Goal: Transaction & Acquisition: Purchase product/service

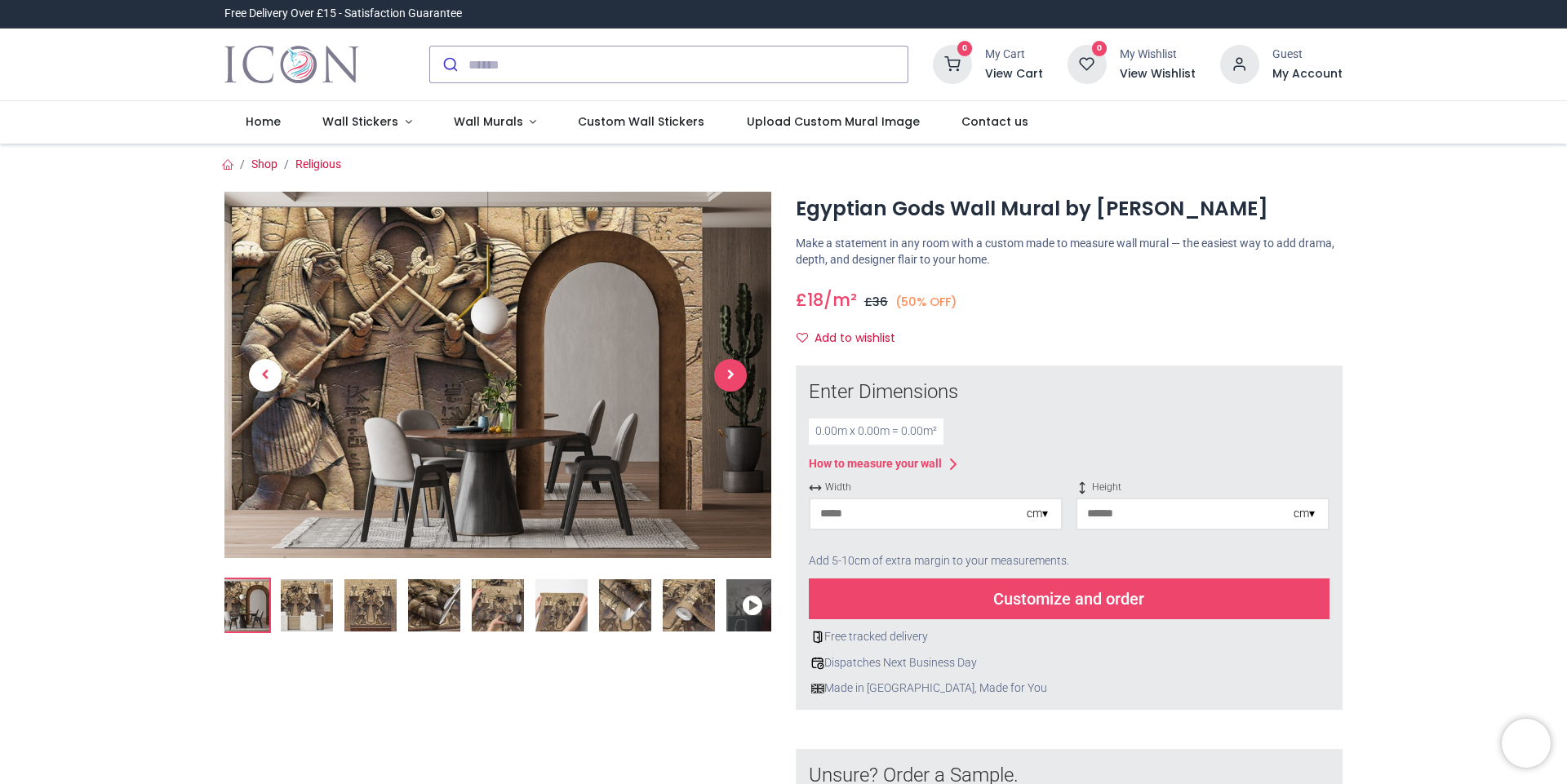
click at [725, 374] on span "Next" at bounding box center [730, 375] width 33 height 33
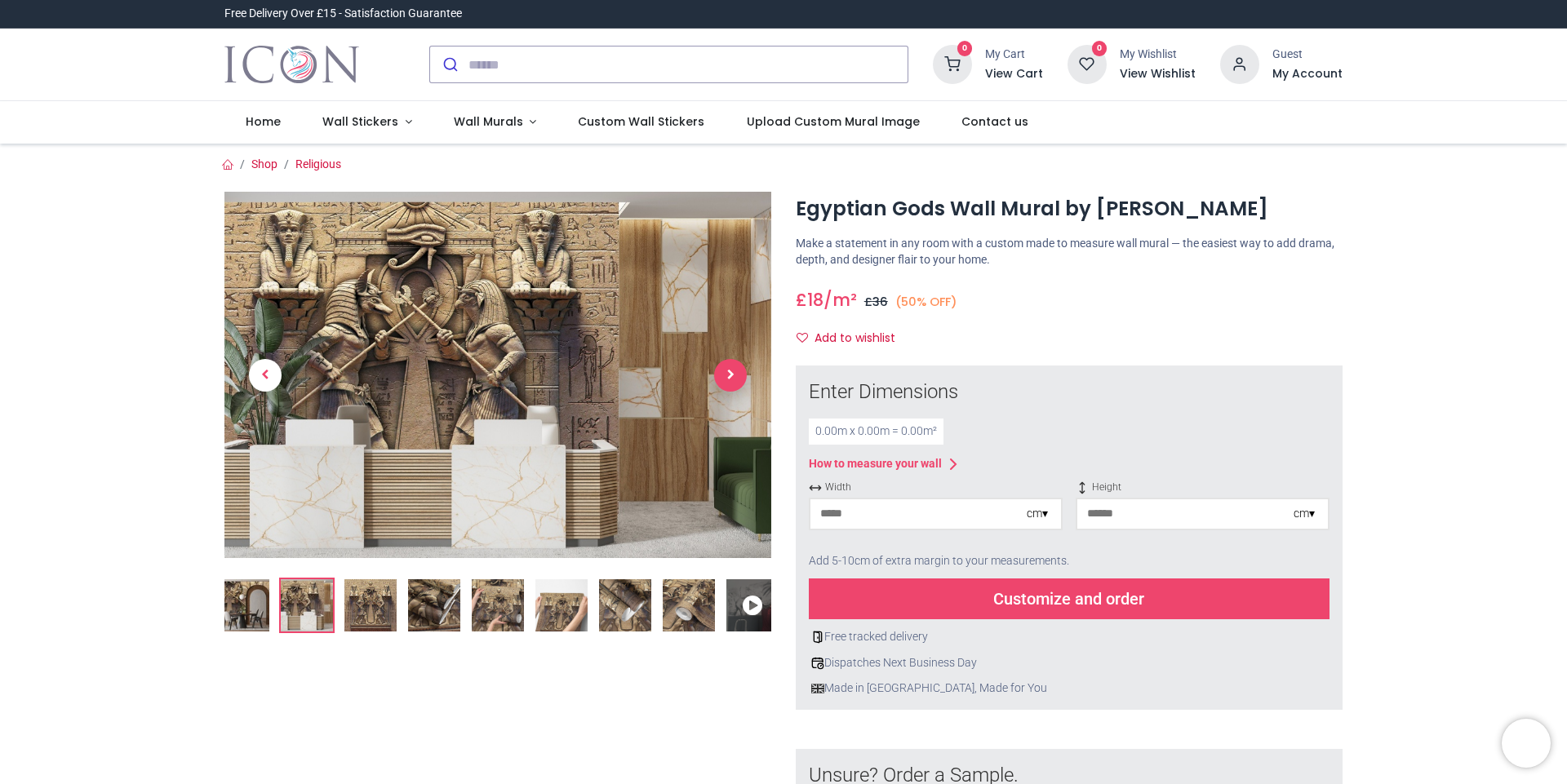
click at [725, 374] on span "Next" at bounding box center [730, 375] width 33 height 33
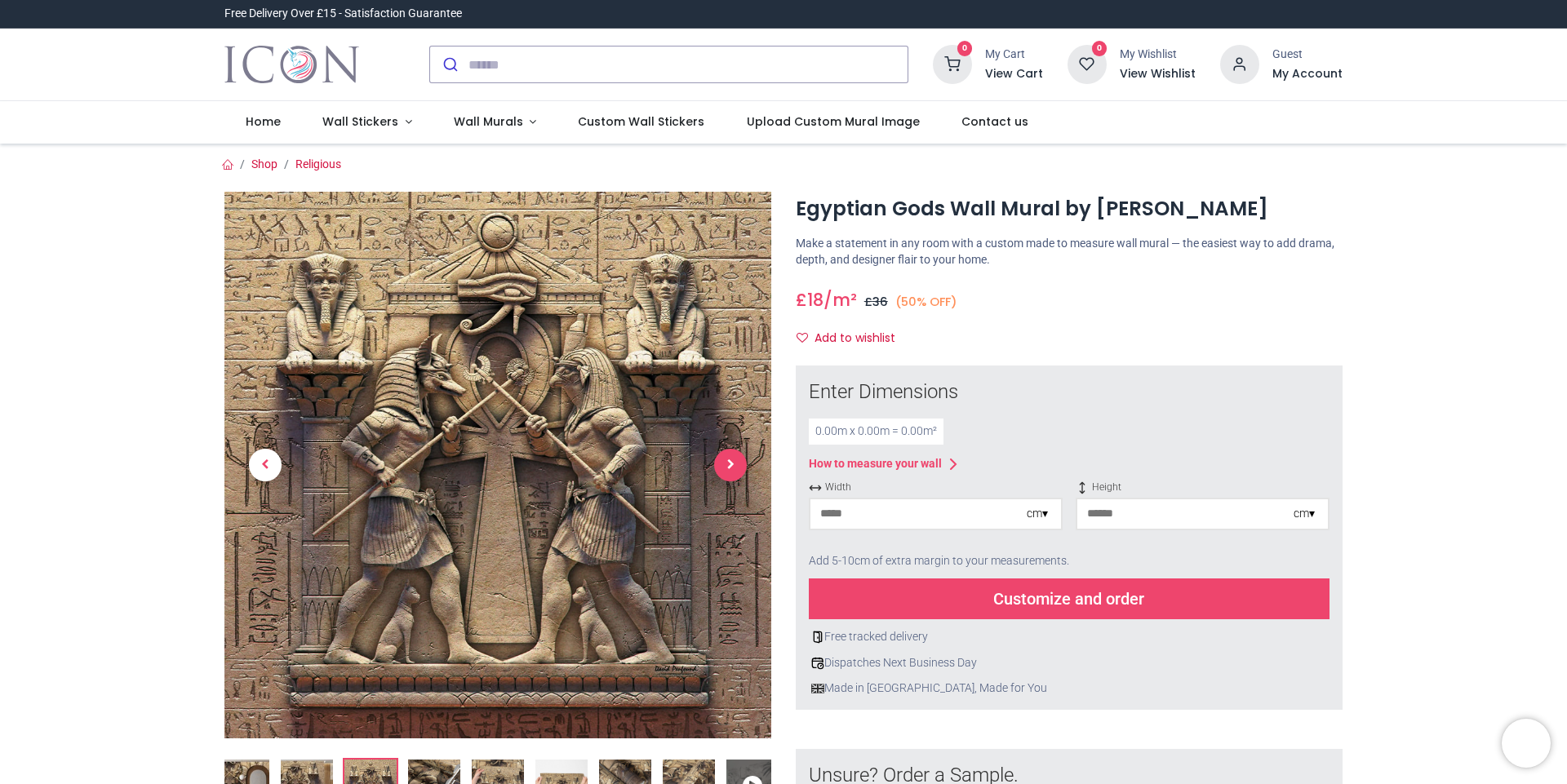
click at [729, 461] on span "Next" at bounding box center [730, 465] width 33 height 33
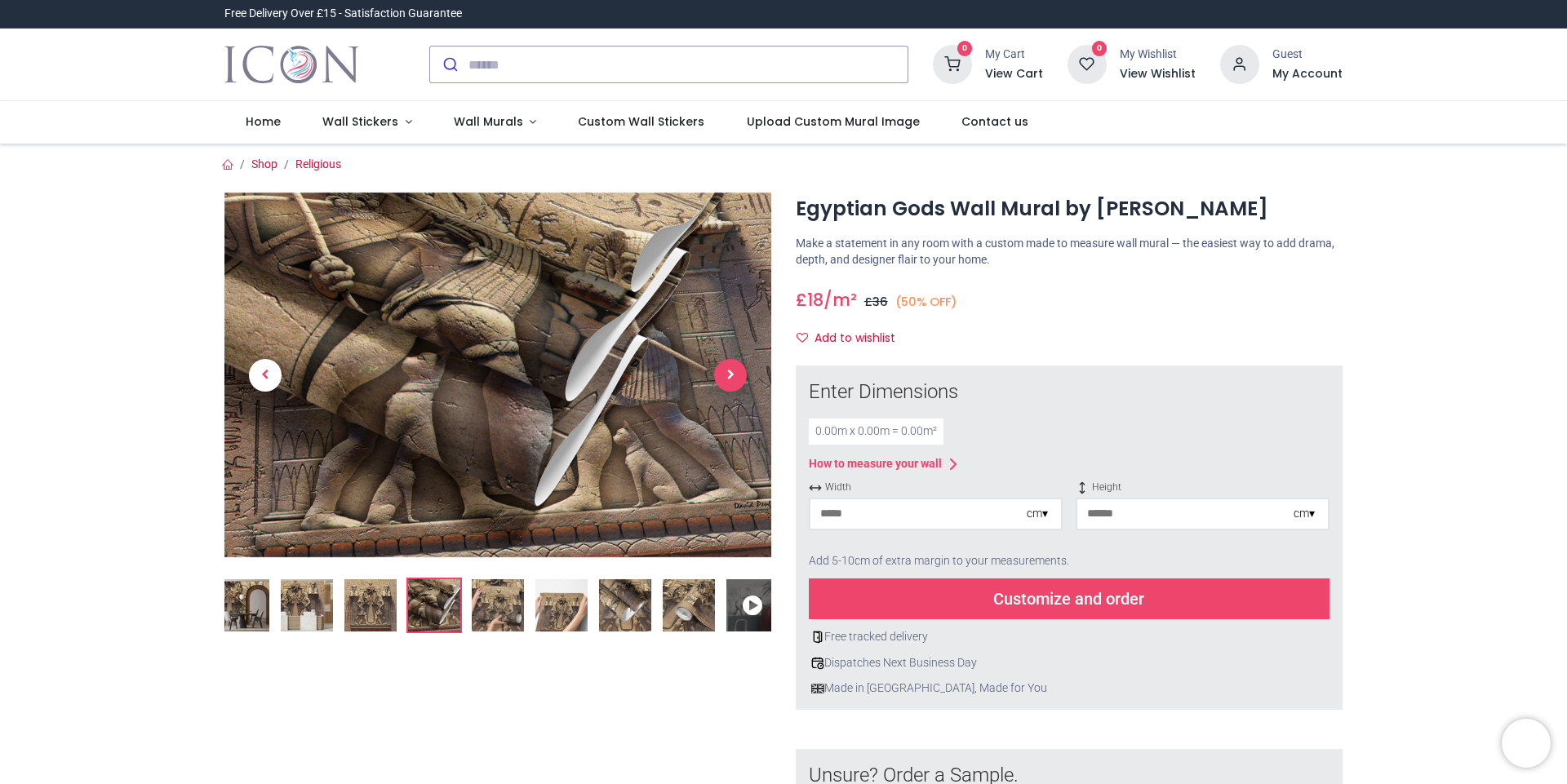
click at [729, 461] on link at bounding box center [730, 374] width 82 height 256
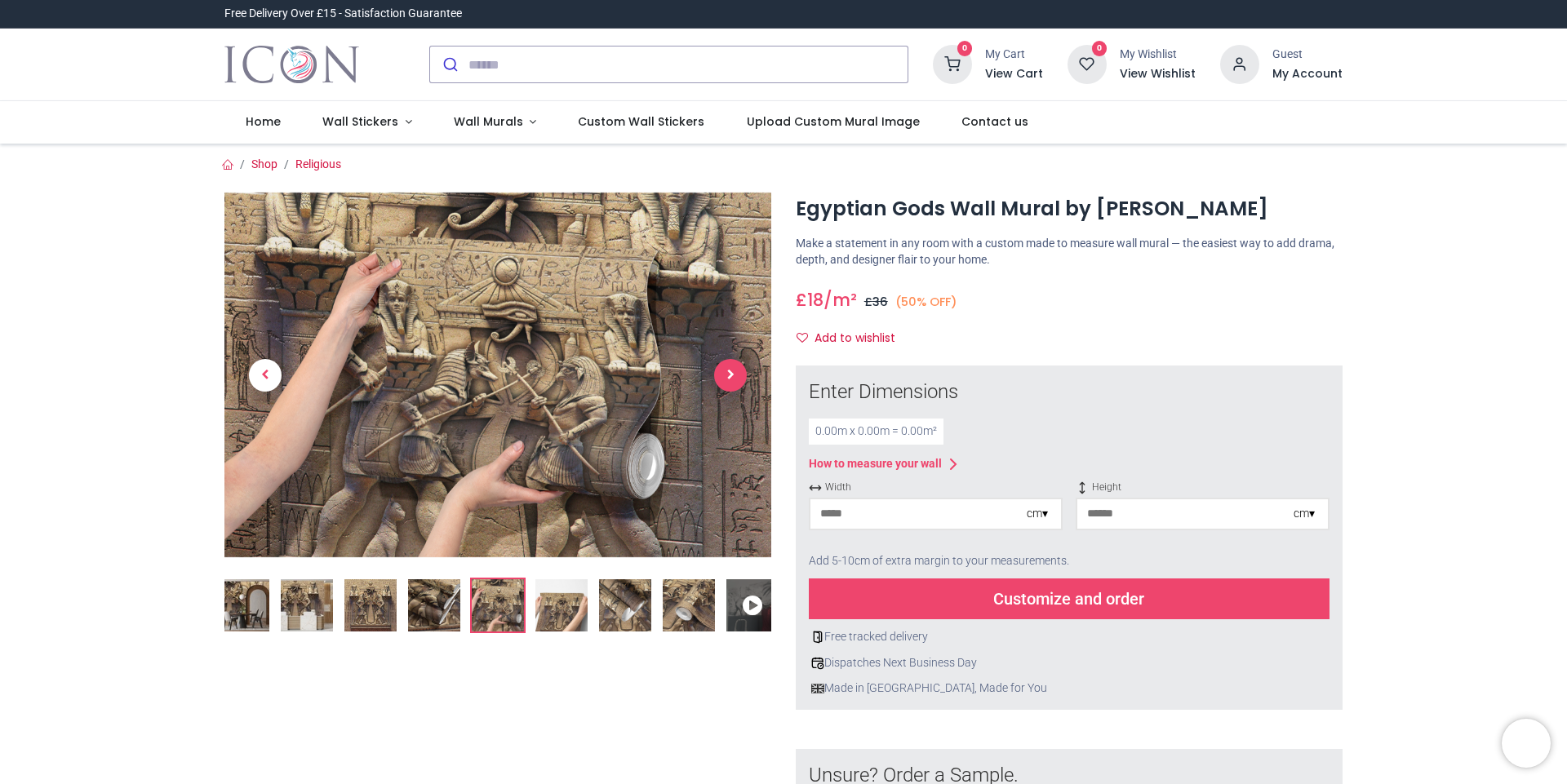
click at [729, 372] on span "Next" at bounding box center [730, 375] width 33 height 33
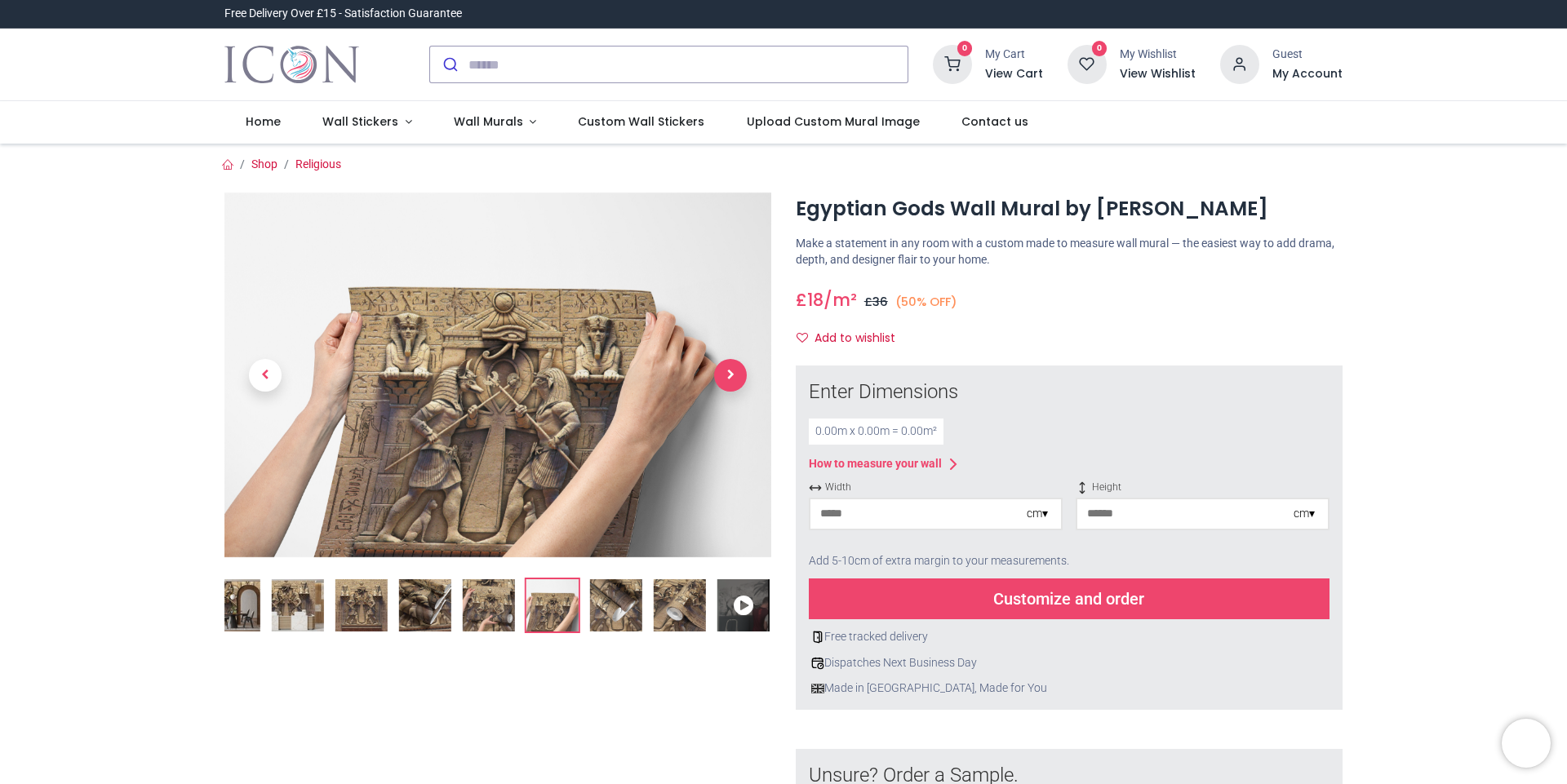
click at [729, 372] on span "Next" at bounding box center [730, 375] width 33 height 33
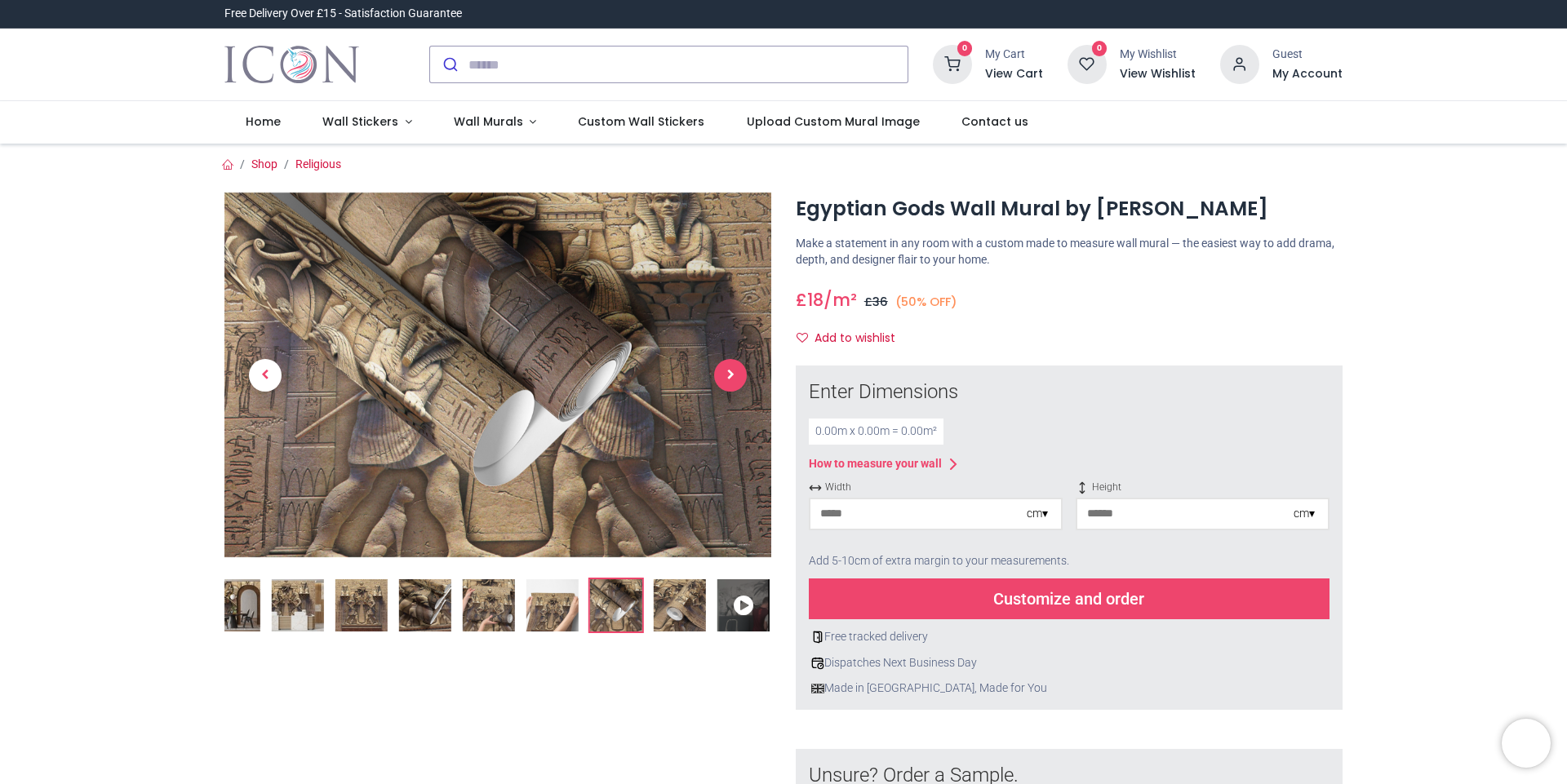
click at [729, 372] on span "Next" at bounding box center [730, 375] width 33 height 33
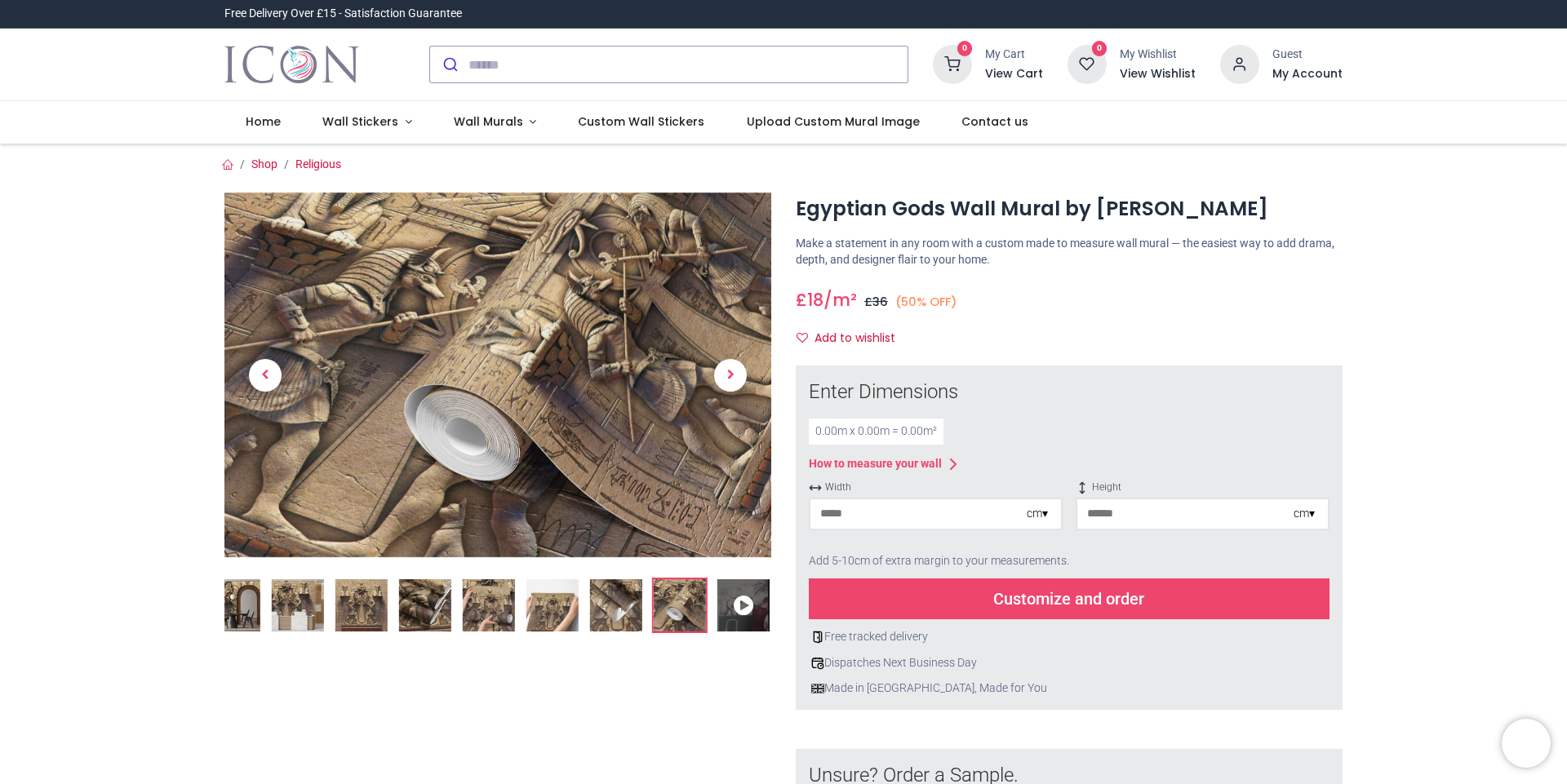
click at [1312, 512] on div "cm ▾" at bounding box center [1304, 514] width 21 height 16
click at [1145, 545] on div "Centimeters (cm)" at bounding box center [1202, 543] width 251 height 27
click at [1098, 512] on input "number" at bounding box center [1185, 514] width 216 height 29
type input "***"
click at [852, 516] on input "number" at bounding box center [918, 514] width 216 height 29
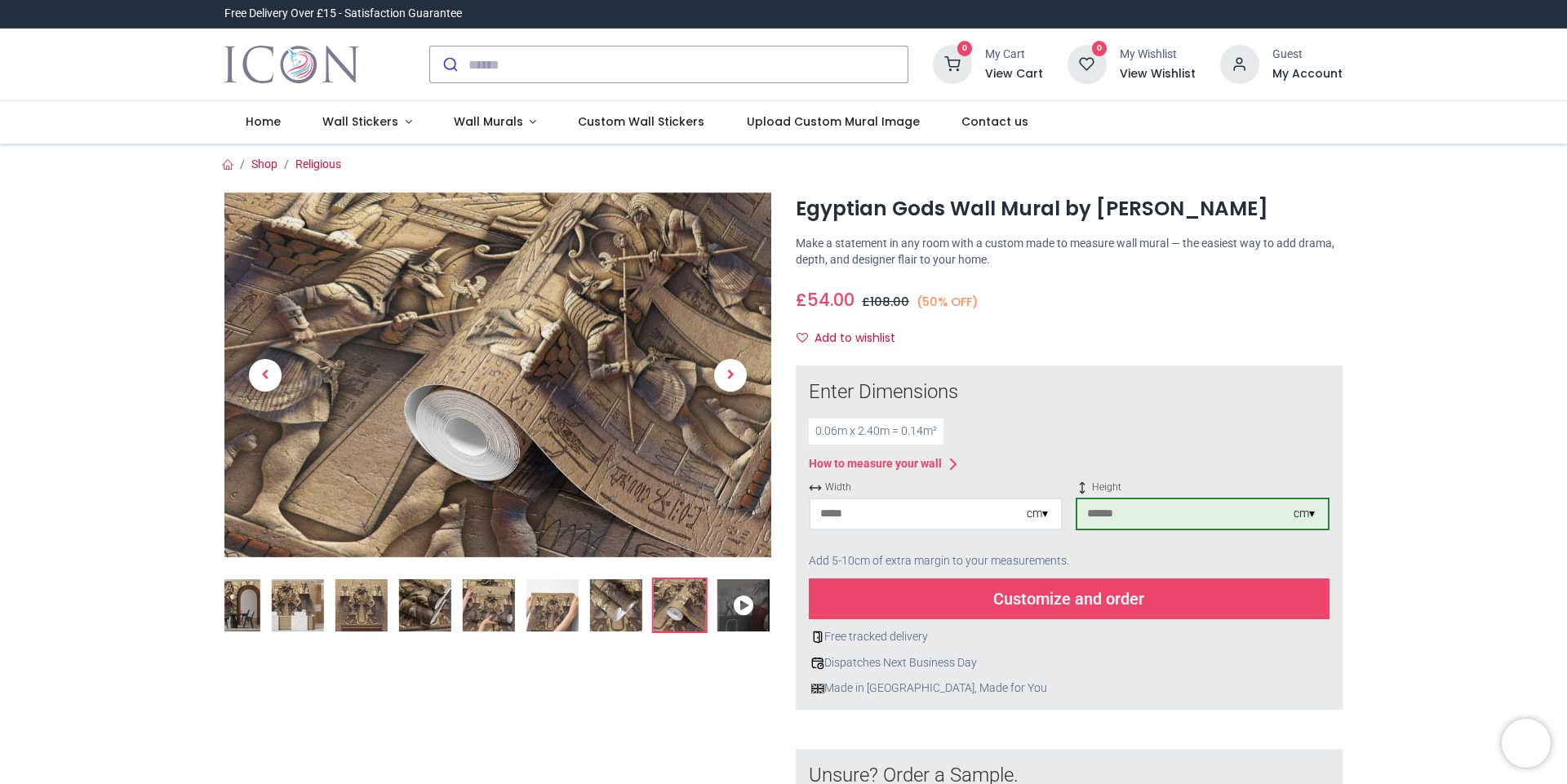
type input "**"
